Goal: Task Accomplishment & Management: Manage account settings

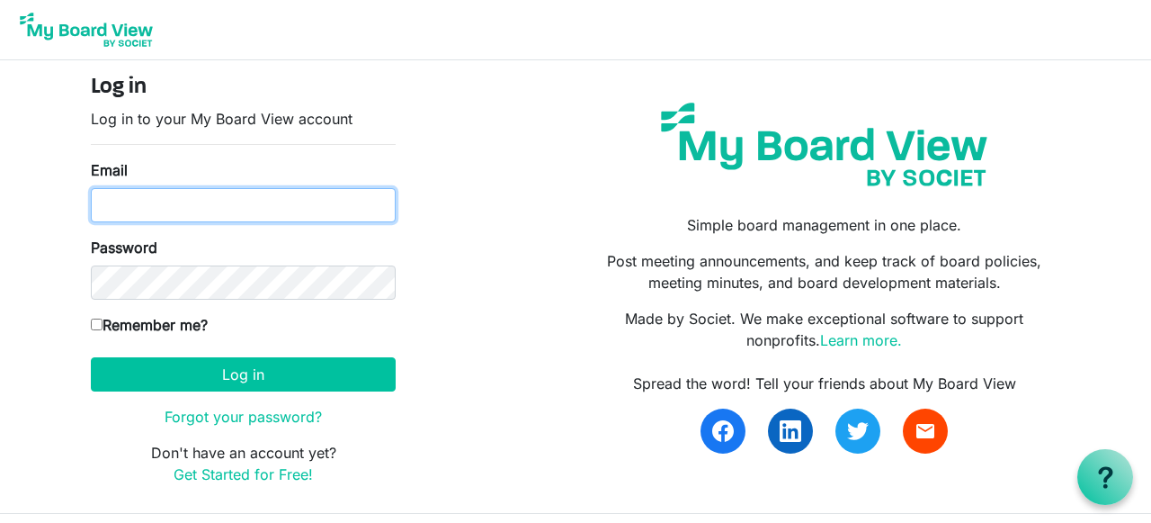
click at [106, 208] on input "Email" at bounding box center [243, 205] width 305 height 34
type input "marianharrdy55@gmail.com"
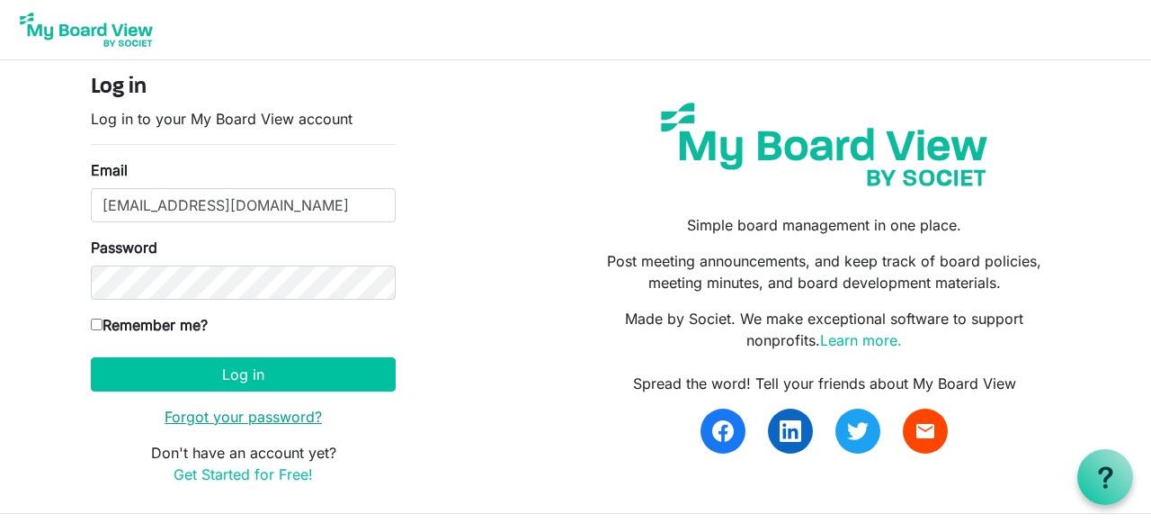
click at [244, 415] on link "Forgot your password?" at bounding box center [243, 416] width 157 height 18
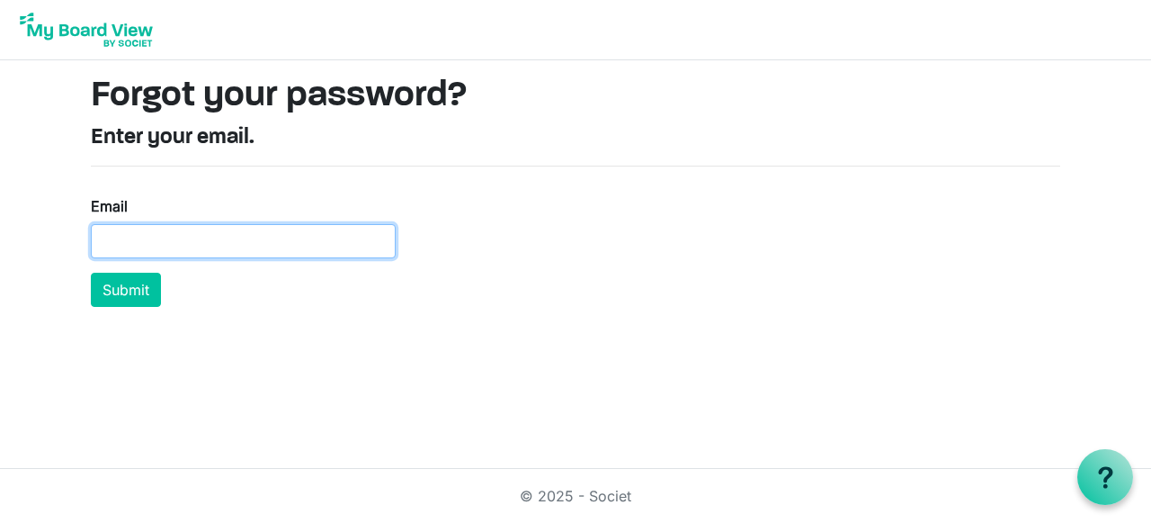
click at [102, 239] on input "Email" at bounding box center [243, 241] width 305 height 34
click at [174, 242] on input "marianharrdy55@gmail.com" at bounding box center [243, 241] width 305 height 34
type input "[EMAIL_ADDRESS][DOMAIN_NAME]"
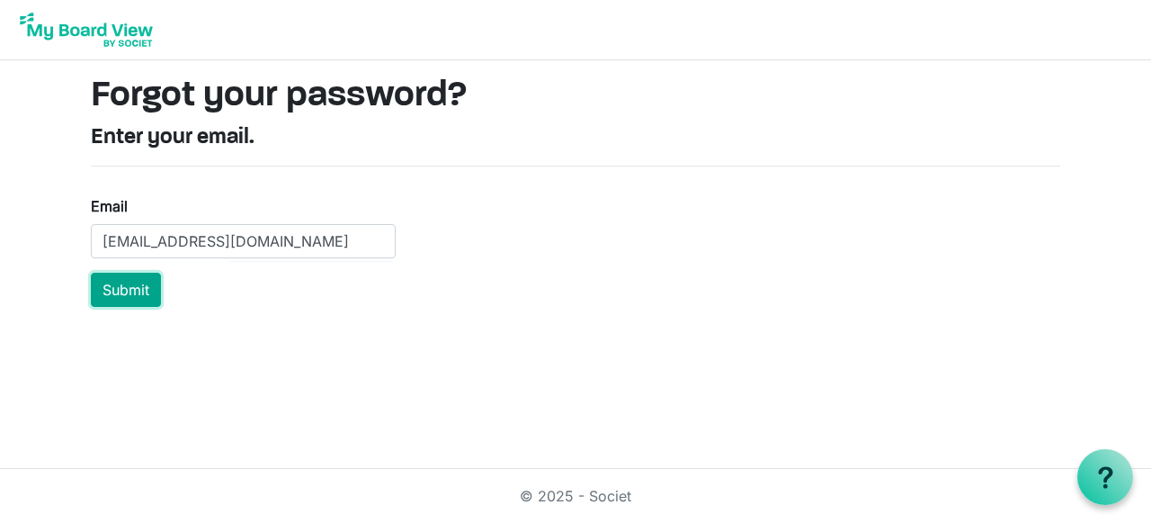
click at [119, 290] on button "Submit" at bounding box center [126, 290] width 70 height 34
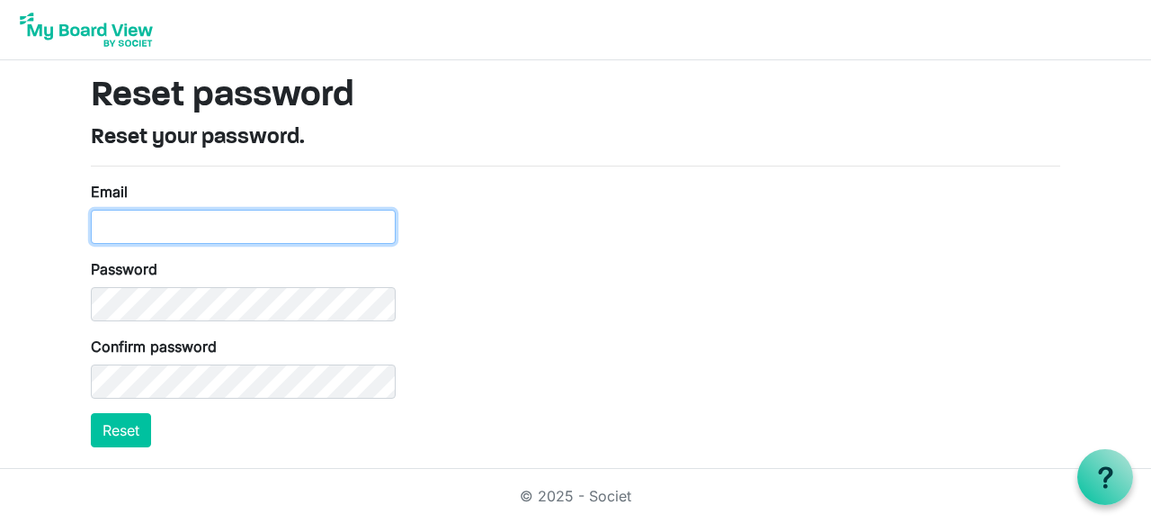
click at [103, 224] on input "Email" at bounding box center [243, 227] width 305 height 34
type input "[EMAIL_ADDRESS][DOMAIN_NAME]"
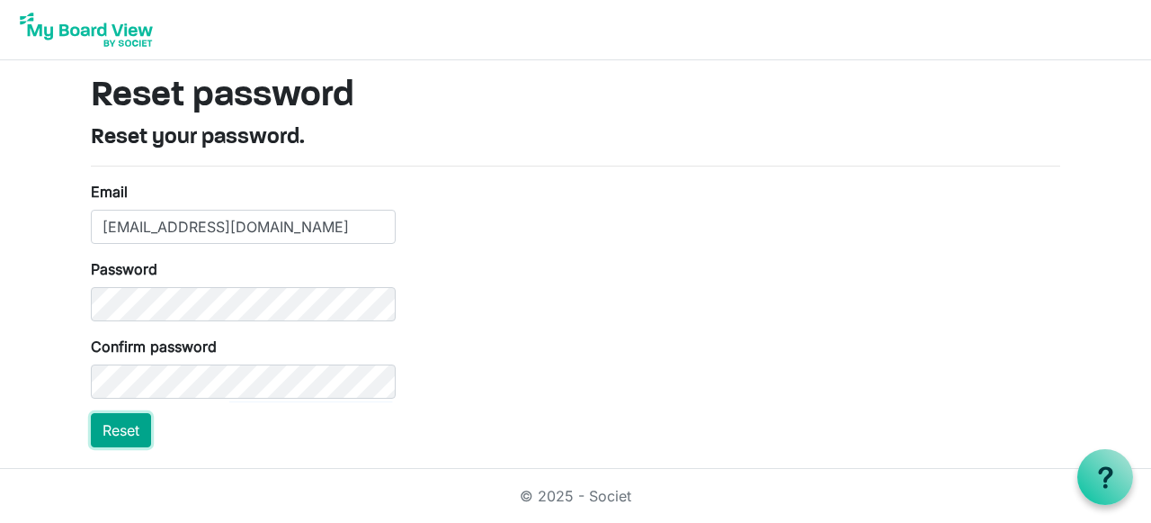
click at [129, 433] on button "Reset" at bounding box center [121, 430] width 60 height 34
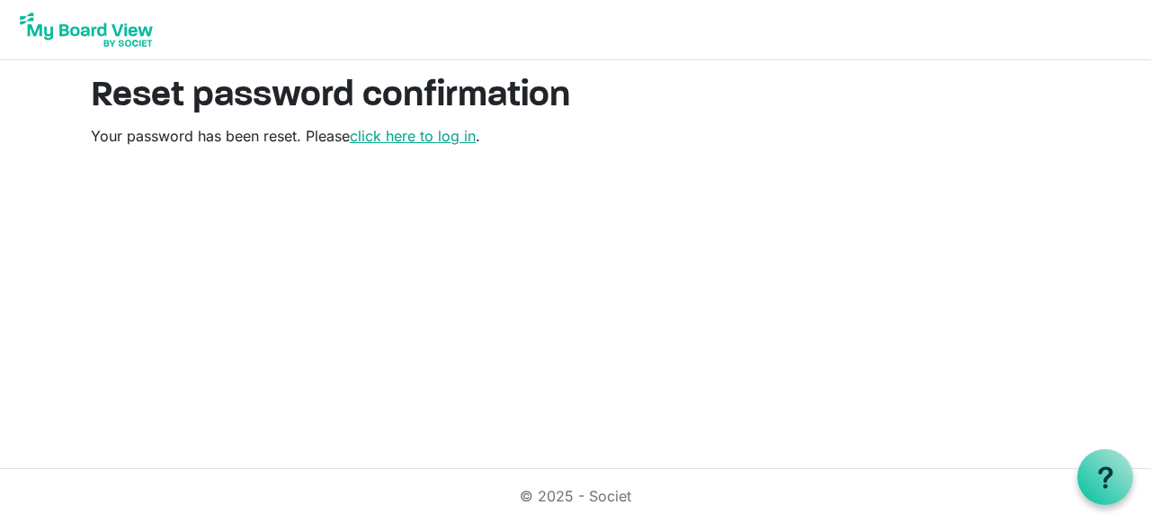
click at [376, 138] on link "click here to log in" at bounding box center [413, 136] width 126 height 18
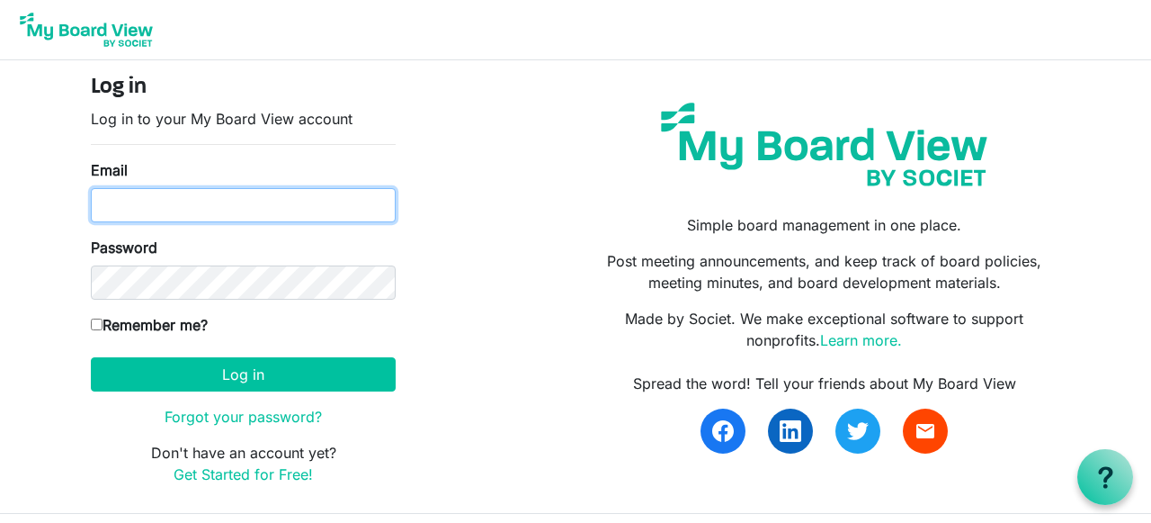
click at [115, 193] on input "Email" at bounding box center [243, 205] width 305 height 34
click at [174, 204] on input "[EMAIL_ADDRESS][DOMAIN_NAME]" at bounding box center [243, 205] width 305 height 34
type input "[EMAIL_ADDRESS][DOMAIN_NAME]"
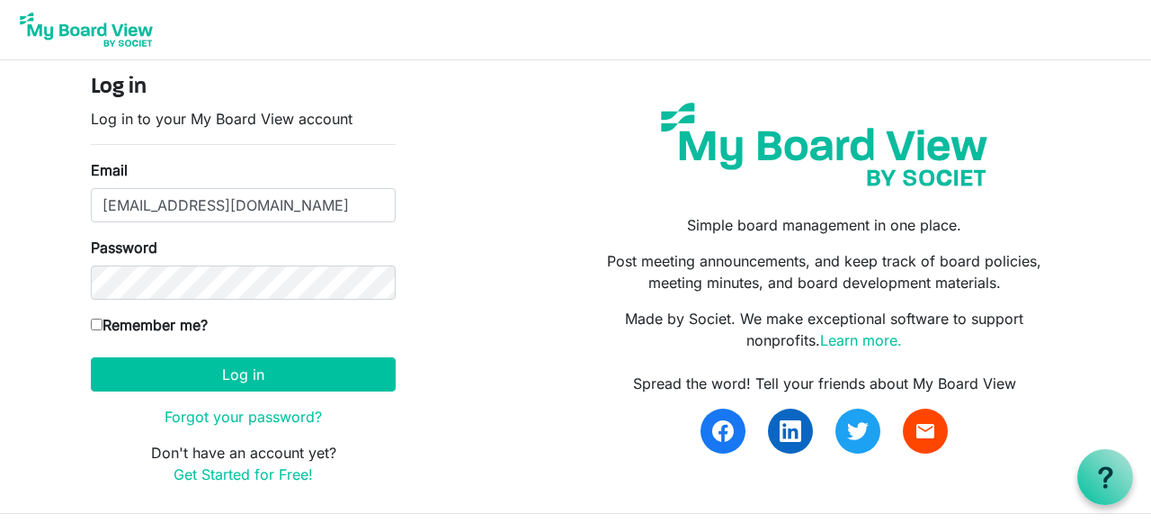
click at [101, 323] on input "Remember me?" at bounding box center [97, 324] width 12 height 12
checkbox input "true"
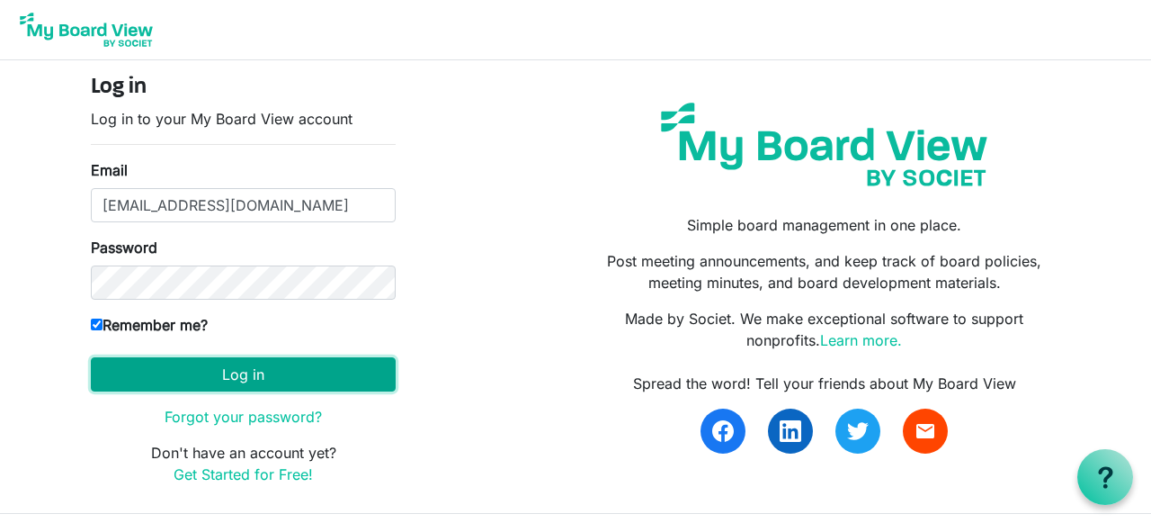
click at [288, 376] on button "Log in" at bounding box center [243, 374] width 305 height 34
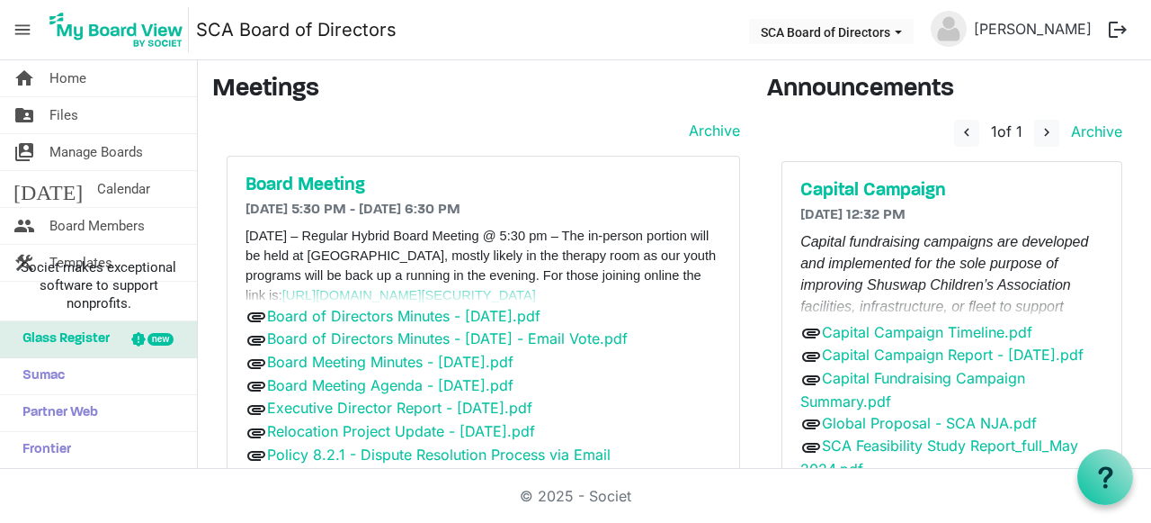
click at [21, 26] on span "menu" at bounding box center [22, 30] width 34 height 34
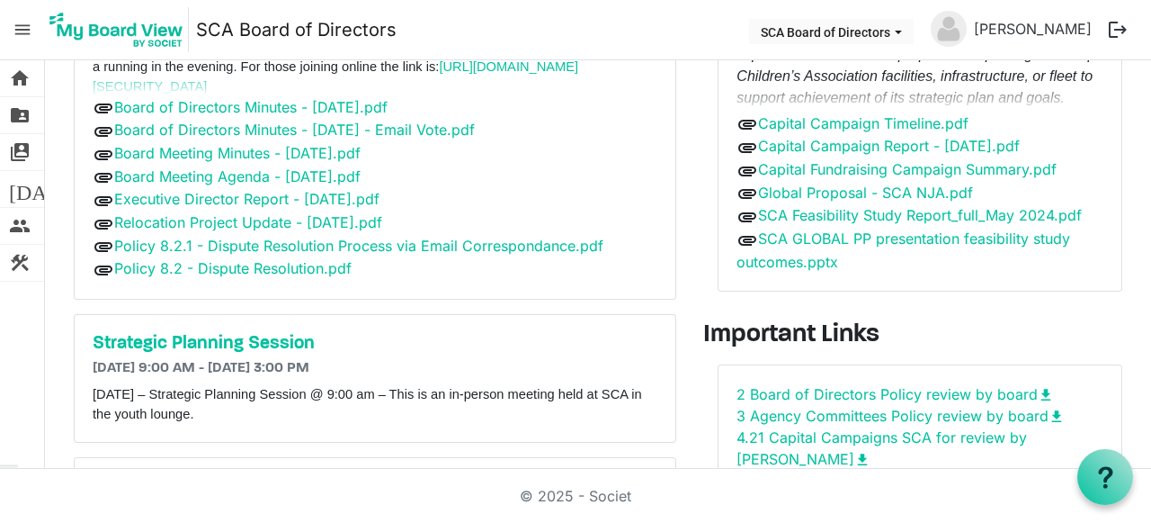
scroll to position [104, 0]
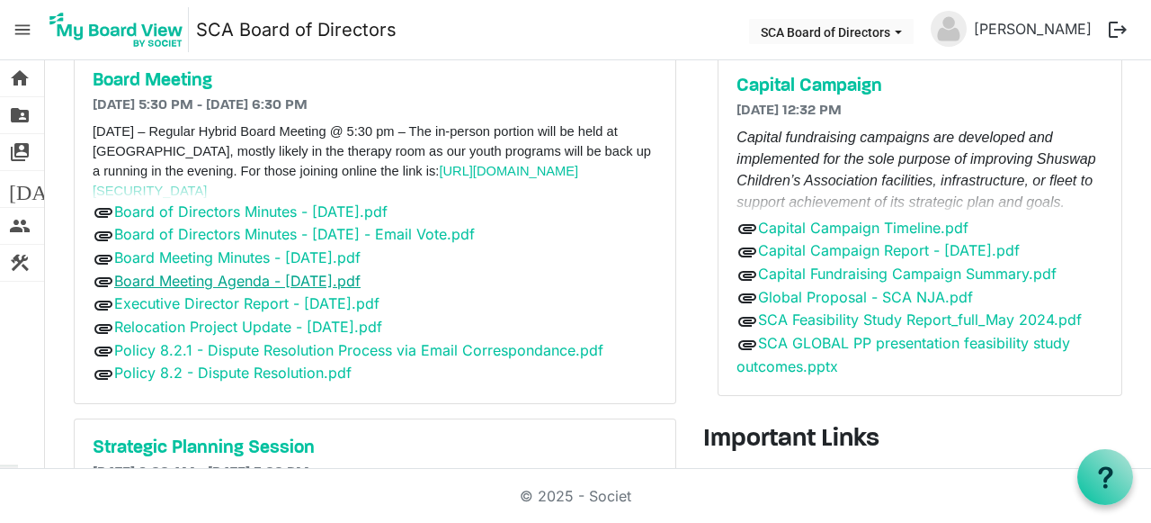
click at [220, 282] on link "Board Meeting Agenda - September 25, 2025.pdf" at bounding box center [237, 281] width 246 height 18
click at [234, 353] on link "Policy 8.2.1 - Dispute Resolution Process via Email Correspondance.pdf" at bounding box center [358, 350] width 489 height 18
click at [235, 352] on link "Policy 8.2.1 - Dispute Resolution Process via Email Correspondance.pdf" at bounding box center [358, 350] width 489 height 18
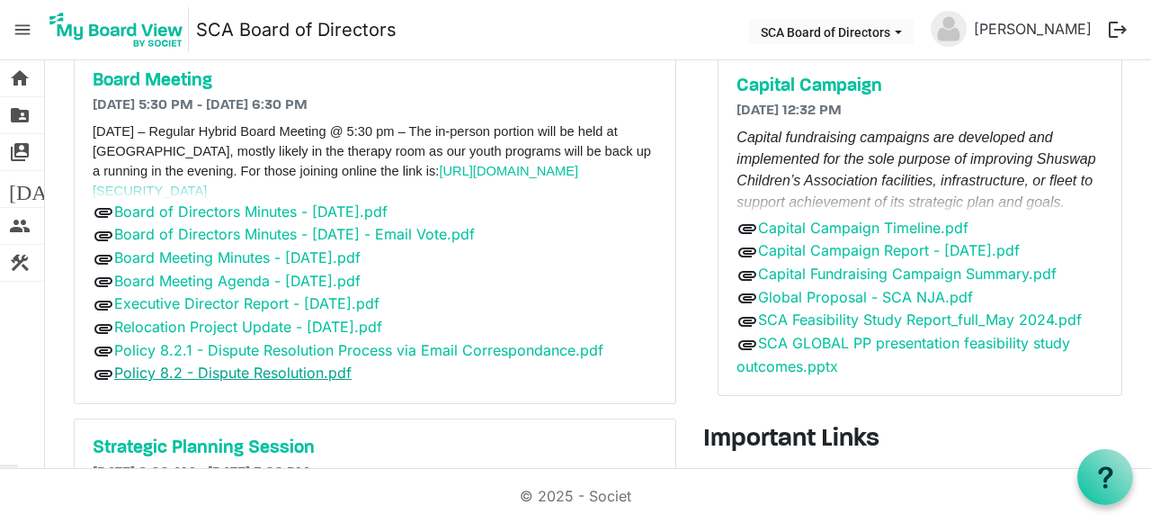
click at [148, 372] on link "Policy 8.2 - Dispute Resolution.pdf" at bounding box center [232, 372] width 237 height 18
click at [208, 259] on link "Board Meeting Minutes - August 19, 2025.pdf" at bounding box center [237, 257] width 246 height 18
click at [207, 300] on link "Executive Director Report - September 25, 2025.pdf" at bounding box center [246, 303] width 265 height 18
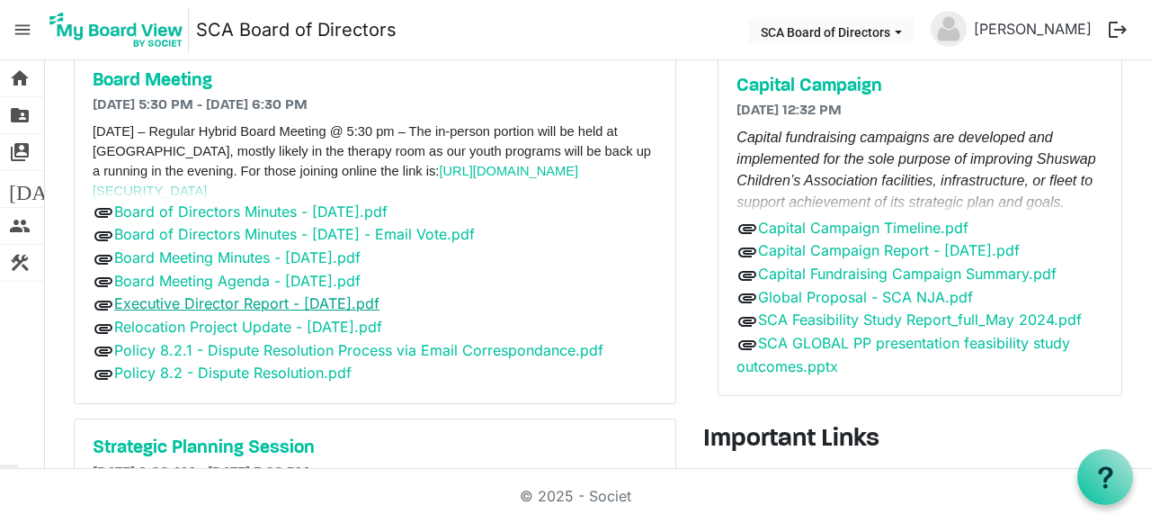
click at [207, 300] on link "Executive Director Report - September 25, 2025.pdf" at bounding box center [246, 303] width 265 height 18
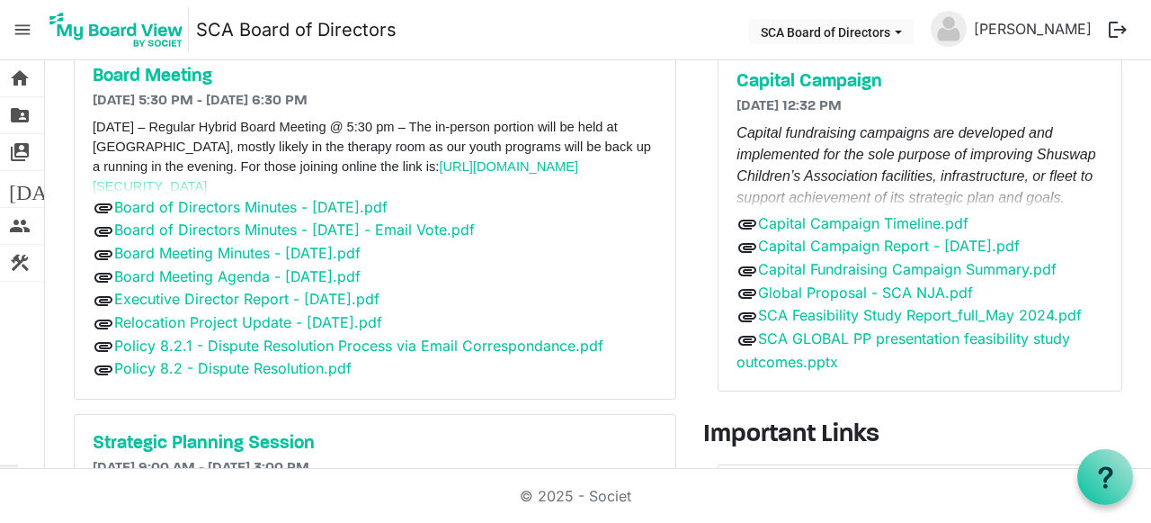
scroll to position [0, 0]
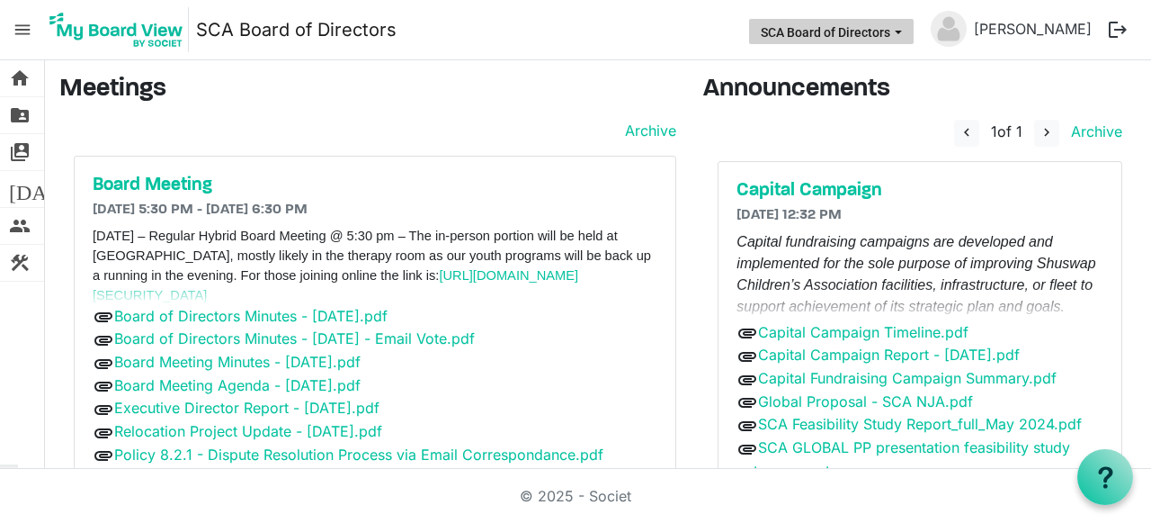
click at [914, 29] on button "SCA Board of Directors" at bounding box center [831, 31] width 165 height 25
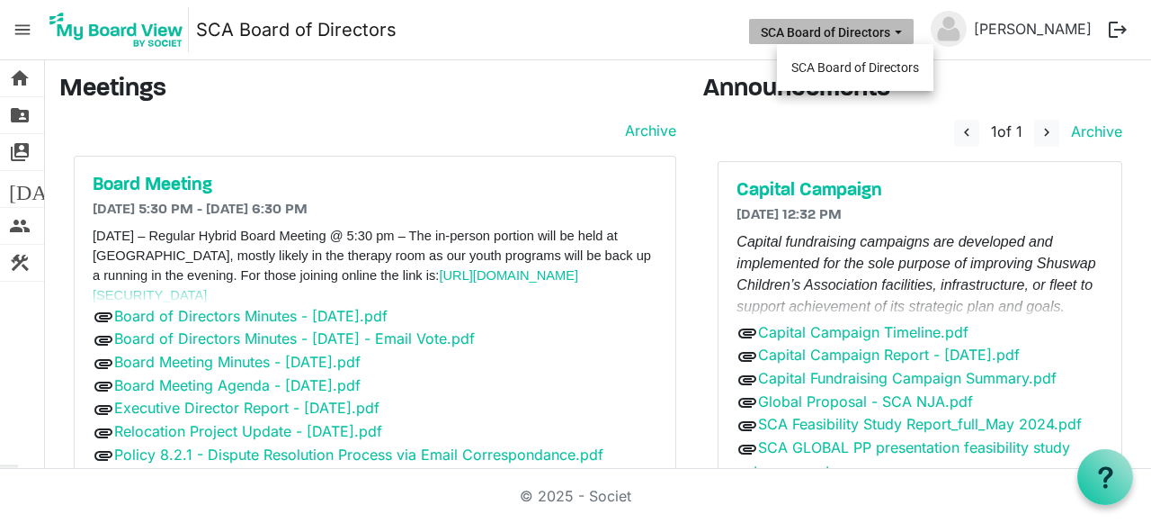
click at [914, 29] on button "SCA Board of Directors" at bounding box center [831, 31] width 165 height 25
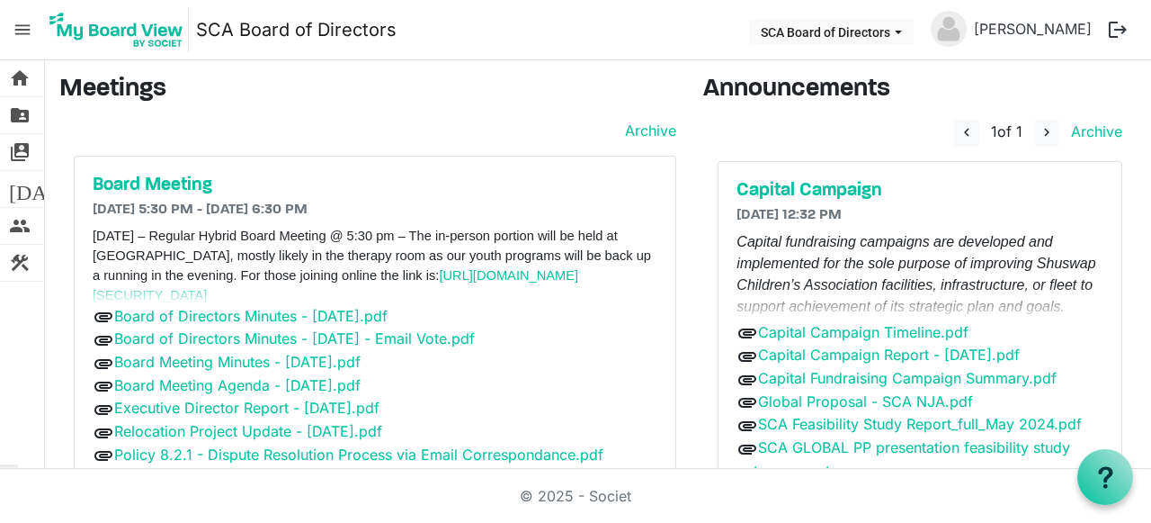
click at [28, 34] on span "menu" at bounding box center [22, 30] width 34 height 34
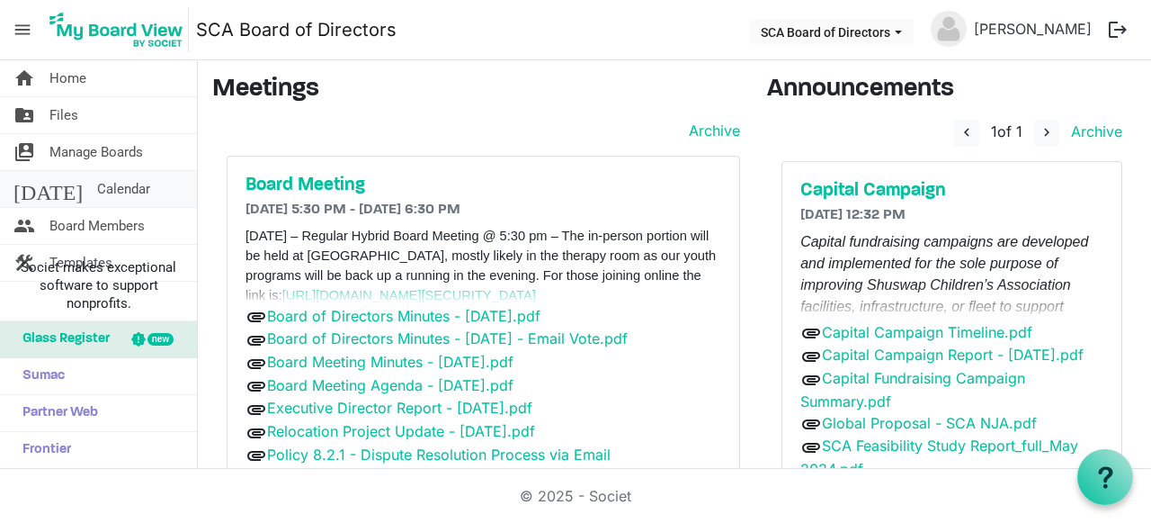
click at [37, 192] on link "today Calendar" at bounding box center [98, 189] width 197 height 36
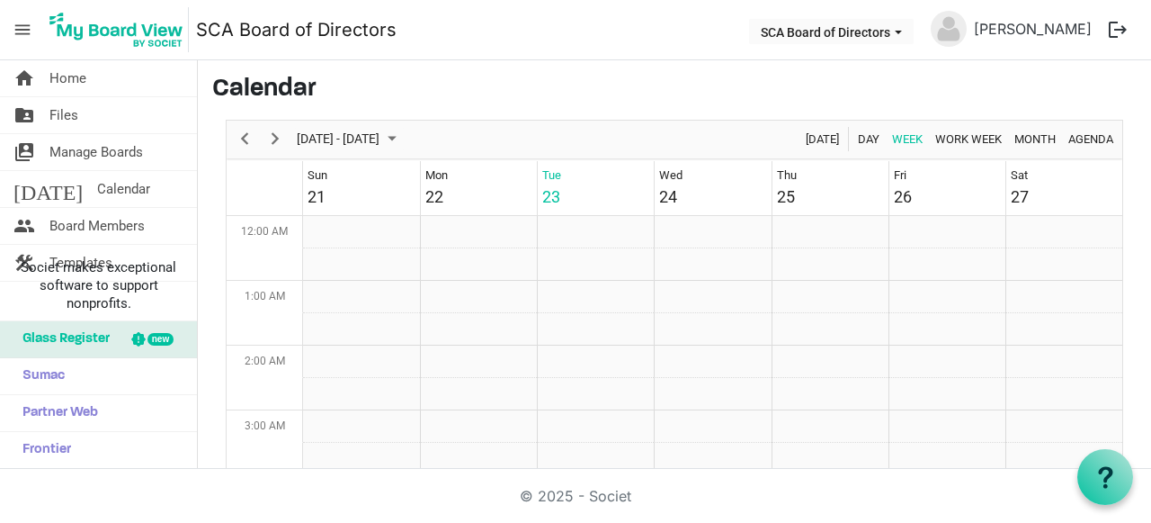
scroll to position [583, 0]
click at [61, 75] on span "Home" at bounding box center [67, 78] width 37 height 36
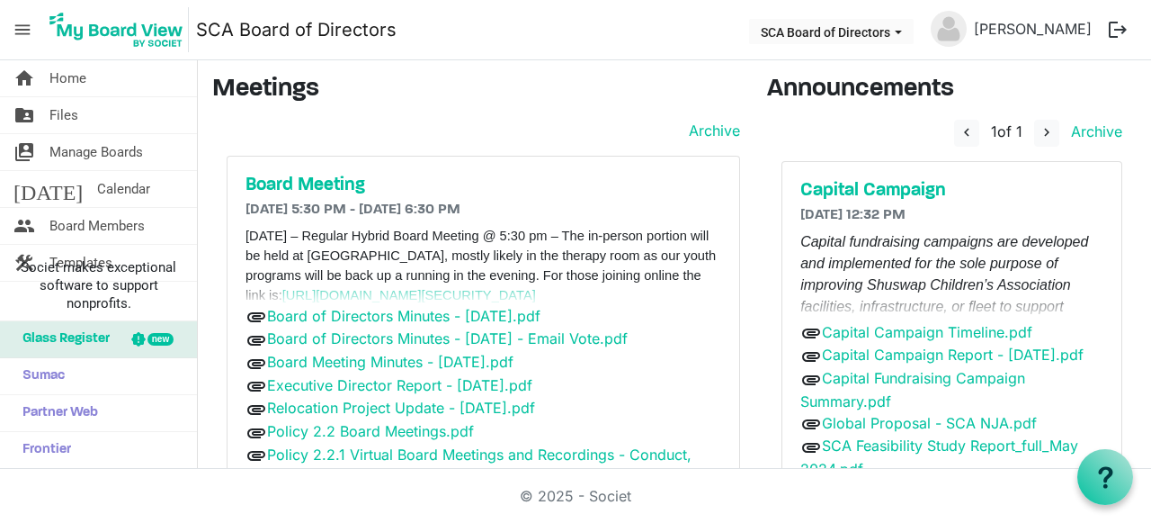
click at [1119, 29] on button "logout" at bounding box center [1118, 30] width 38 height 38
